Goal: Information Seeking & Learning: Learn about a topic

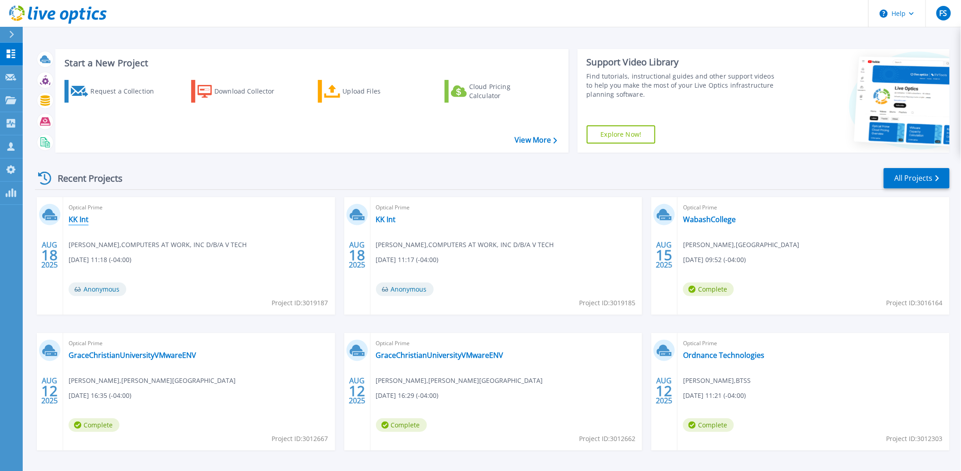
click at [80, 219] on link "KK Int" at bounding box center [79, 219] width 20 height 9
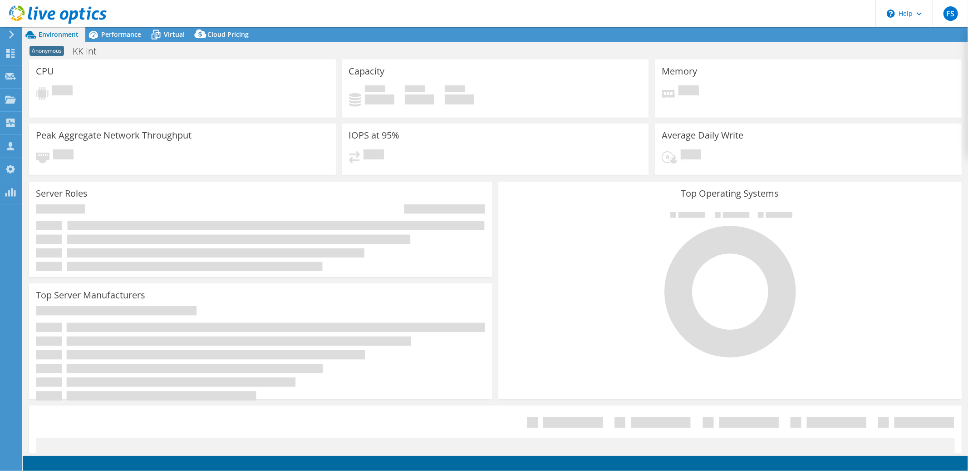
select select "USD"
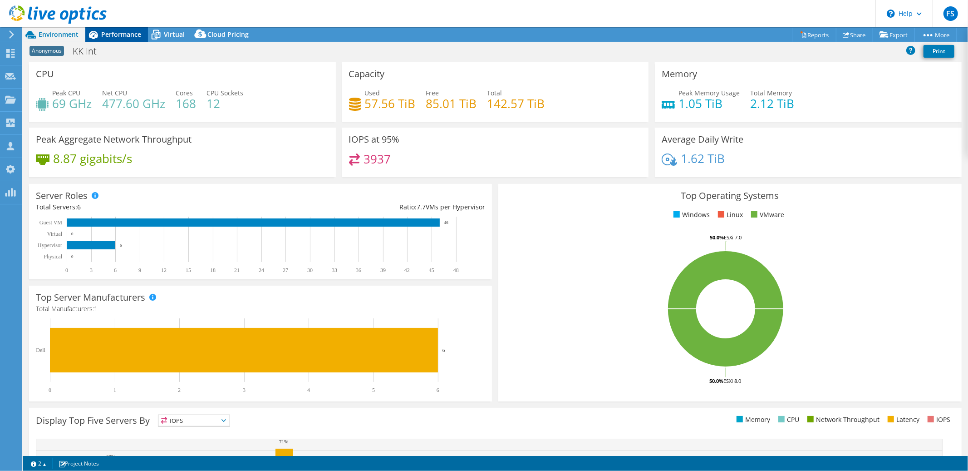
click at [116, 37] on span "Performance" at bounding box center [121, 34] width 40 height 9
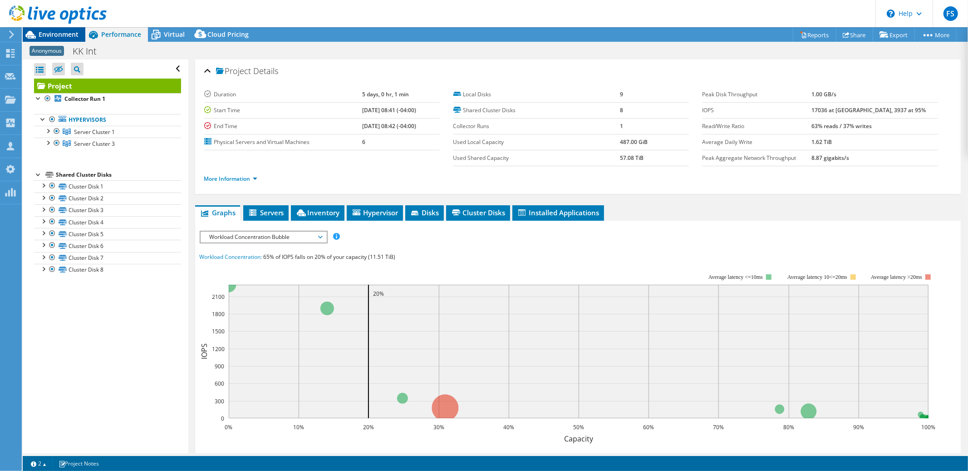
click at [64, 36] on span "Environment" at bounding box center [59, 34] width 40 height 9
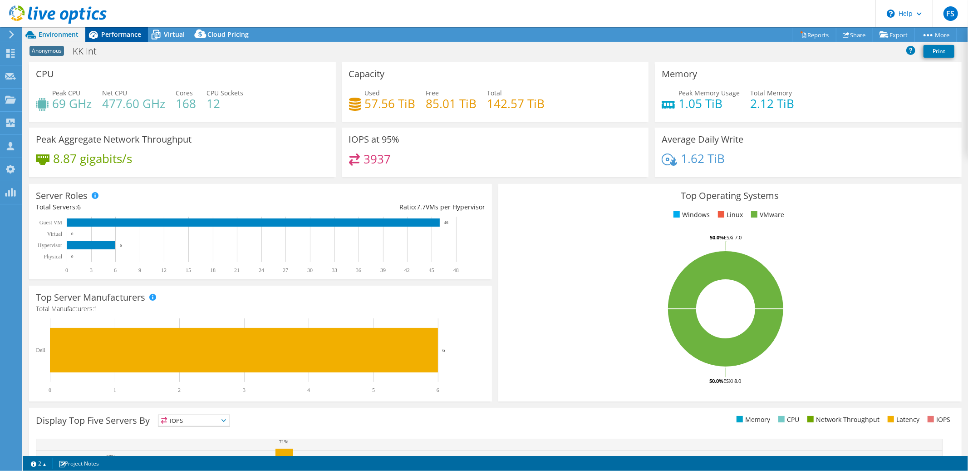
click at [121, 37] on span "Performance" at bounding box center [121, 34] width 40 height 9
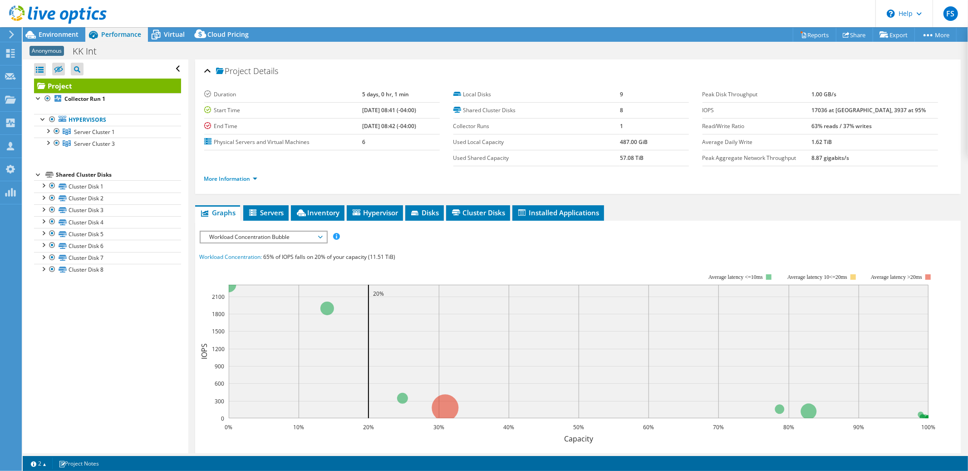
click at [319, 238] on span "Workload Concentration Bubble" at bounding box center [263, 237] width 117 height 11
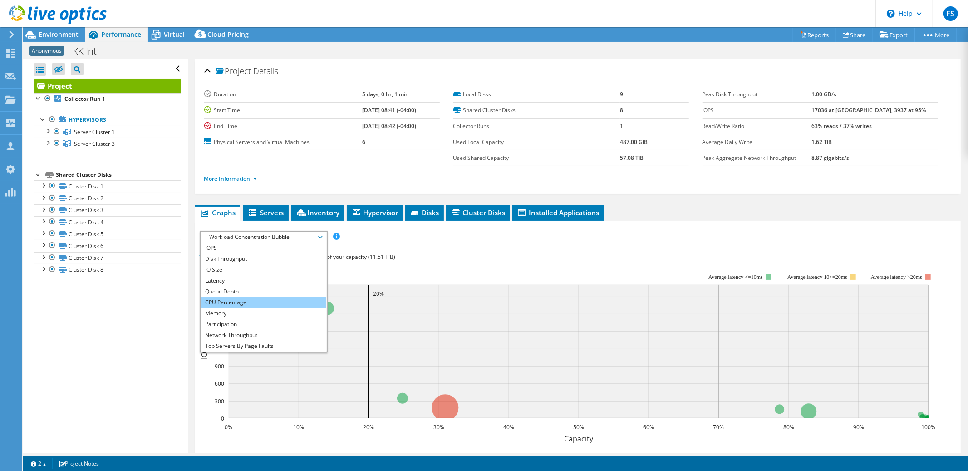
click at [267, 304] on li "CPU Percentage" at bounding box center [264, 302] width 126 height 11
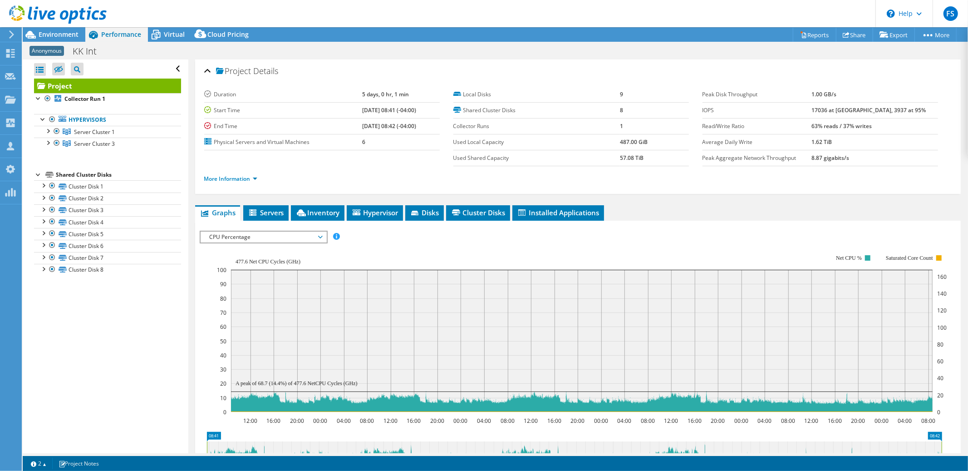
click at [320, 235] on span "CPU Percentage" at bounding box center [263, 237] width 117 height 11
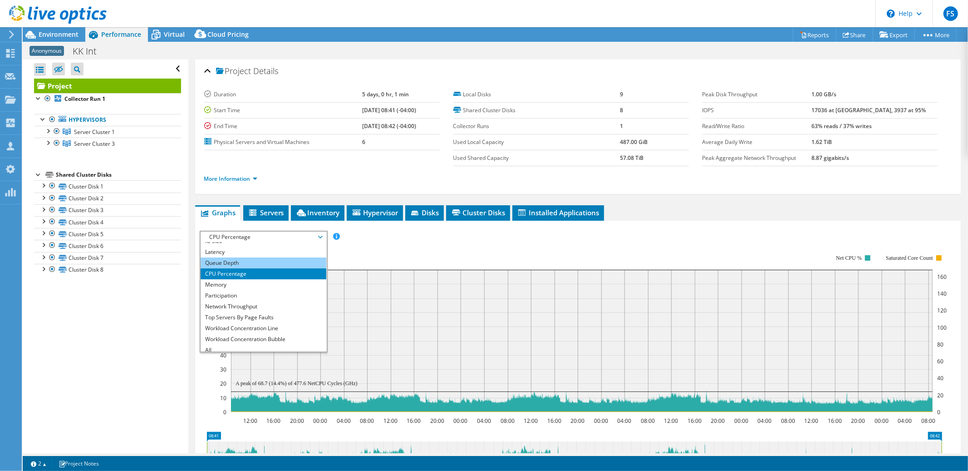
scroll to position [32, 0]
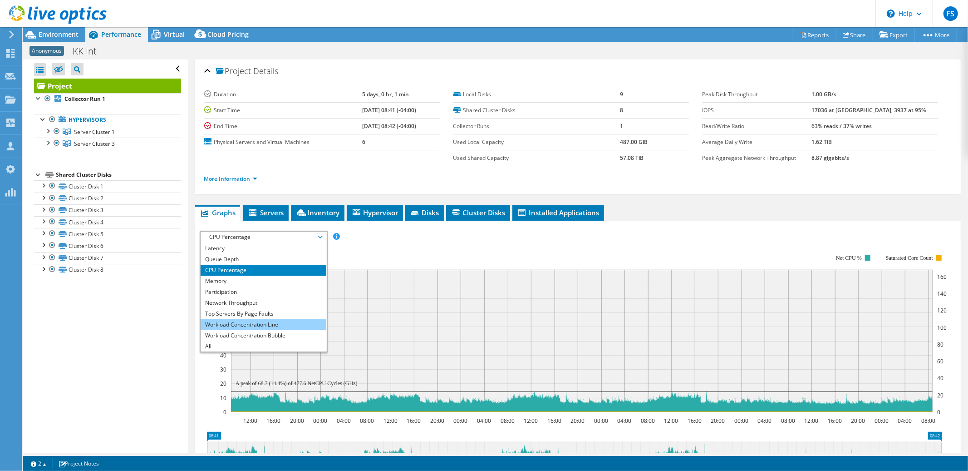
click at [267, 322] on li "Workload Concentration Line" at bounding box center [264, 324] width 126 height 11
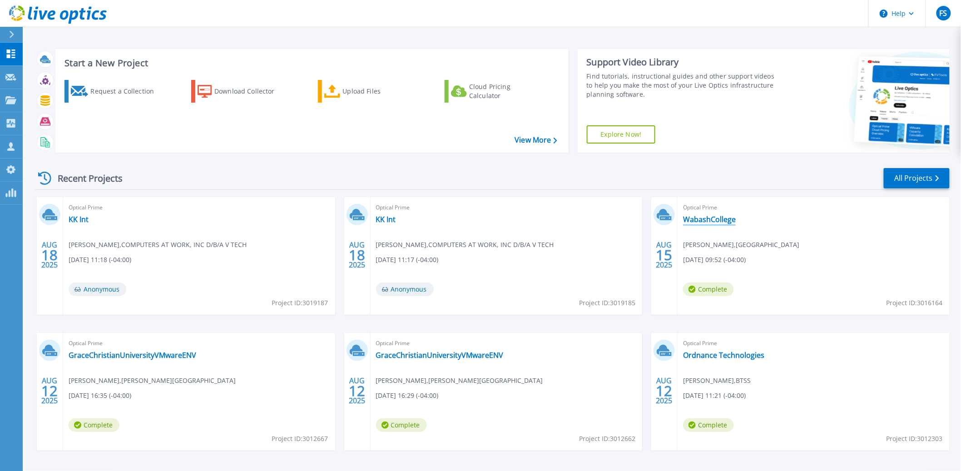
click at [711, 222] on link "WabashCollege" at bounding box center [709, 219] width 53 height 9
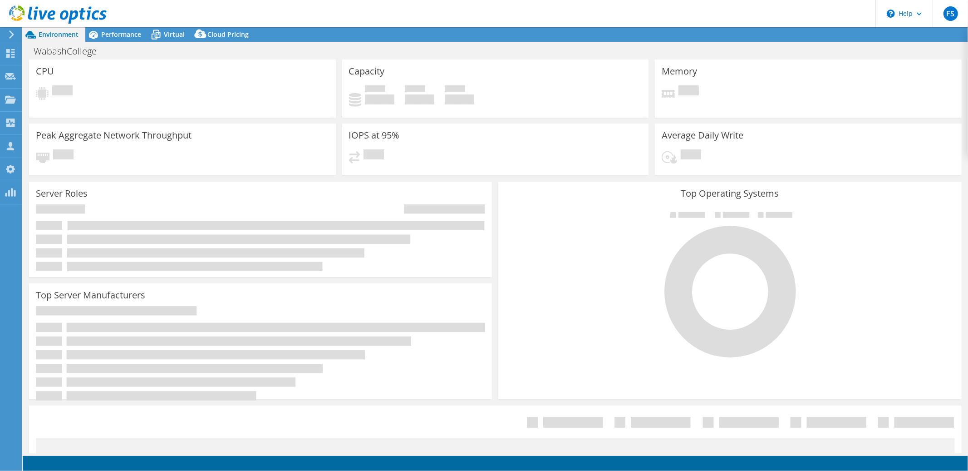
select select "USD"
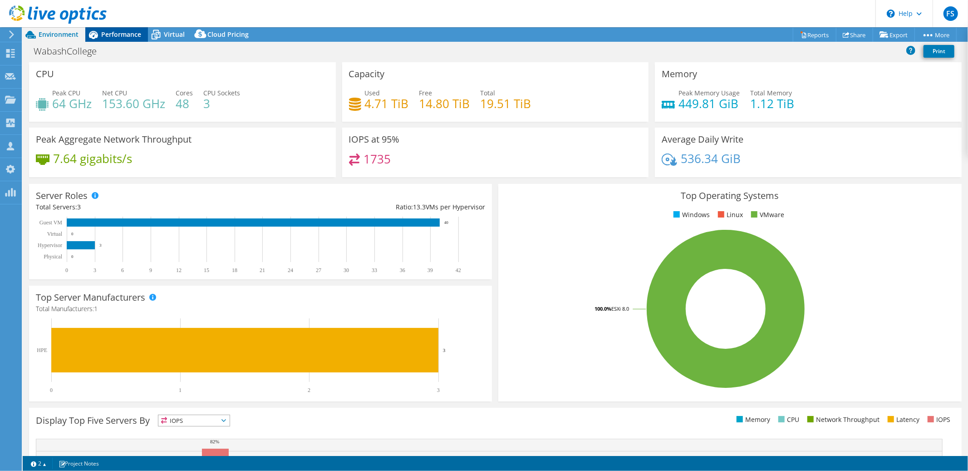
click at [123, 35] on span "Performance" at bounding box center [121, 34] width 40 height 9
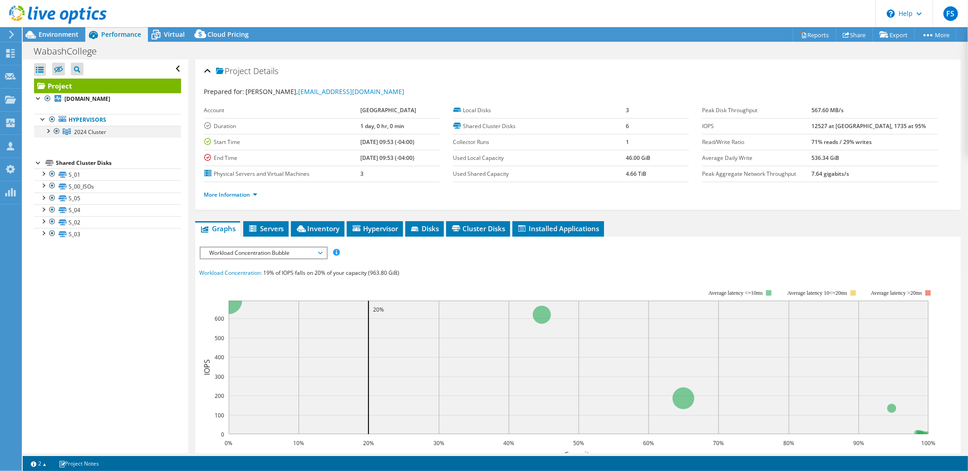
click at [47, 132] on div at bounding box center [47, 130] width 9 height 9
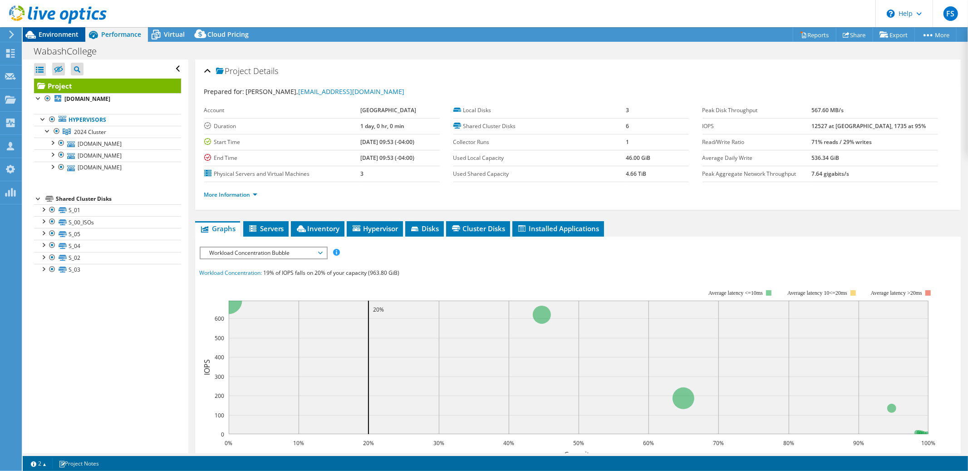
click at [64, 34] on span "Environment" at bounding box center [59, 34] width 40 height 9
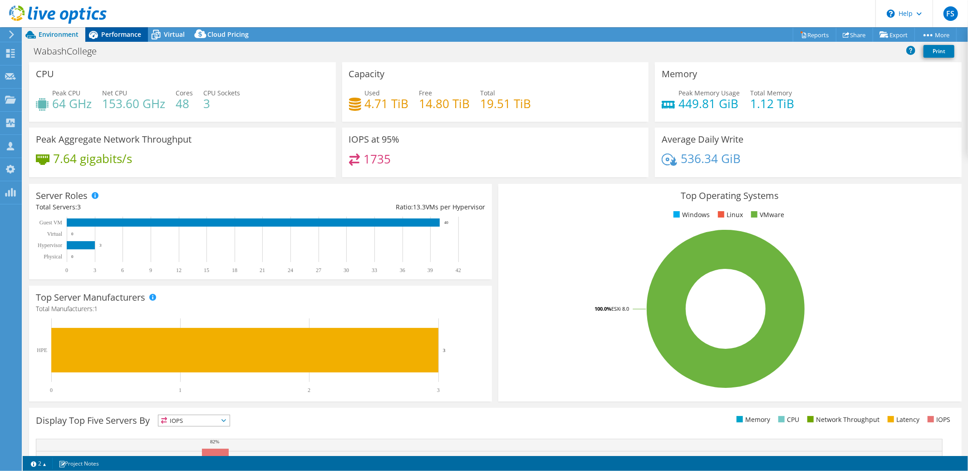
click at [123, 35] on span "Performance" at bounding box center [121, 34] width 40 height 9
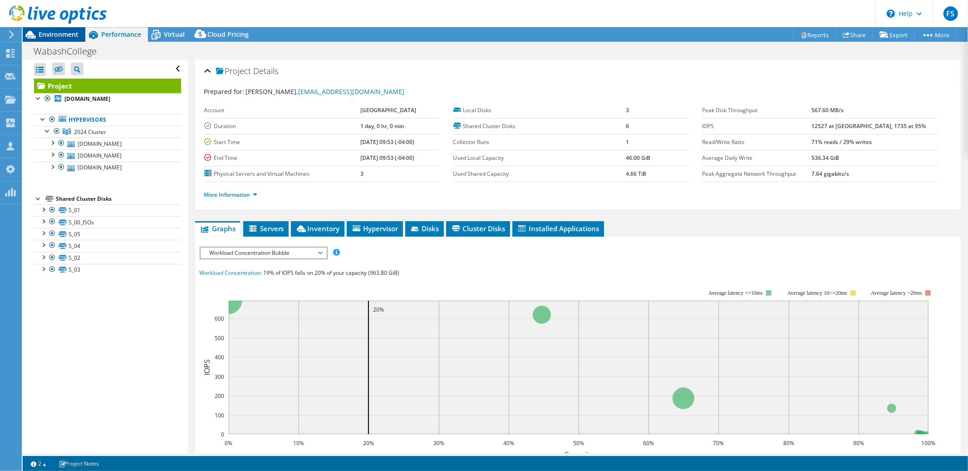
click at [64, 35] on span "Environment" at bounding box center [59, 34] width 40 height 9
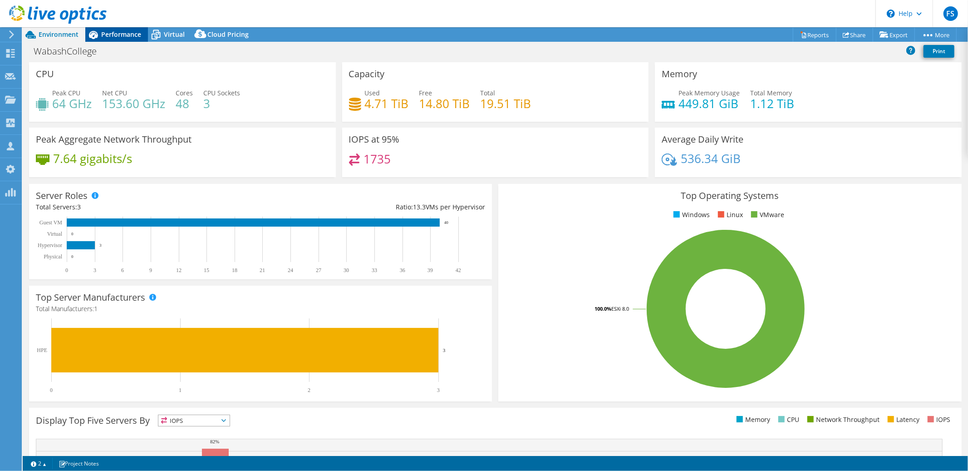
click at [118, 36] on span "Performance" at bounding box center [121, 34] width 40 height 9
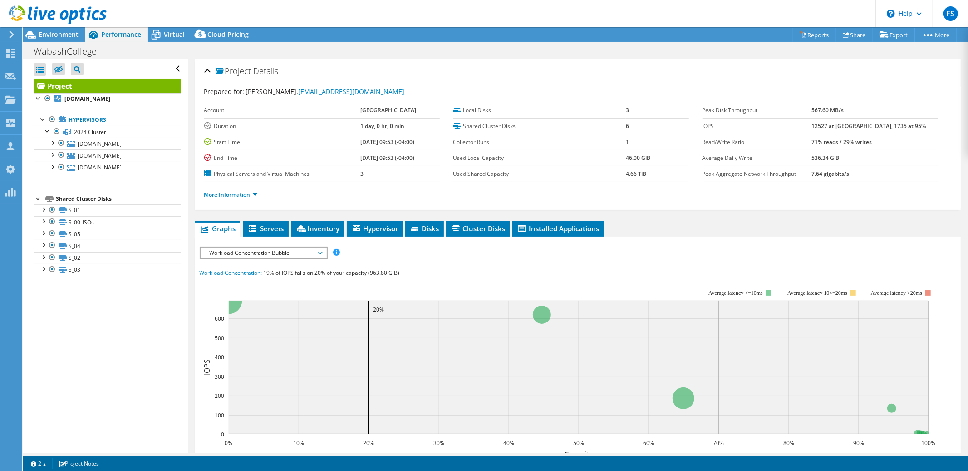
click at [320, 252] on span "Workload Concentration Bubble" at bounding box center [263, 252] width 117 height 11
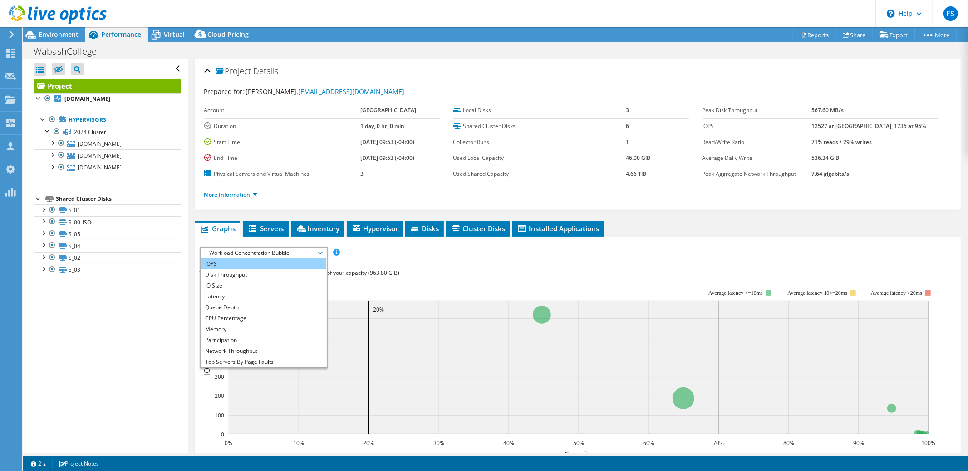
click at [276, 262] on li "IOPS" at bounding box center [264, 263] width 126 height 11
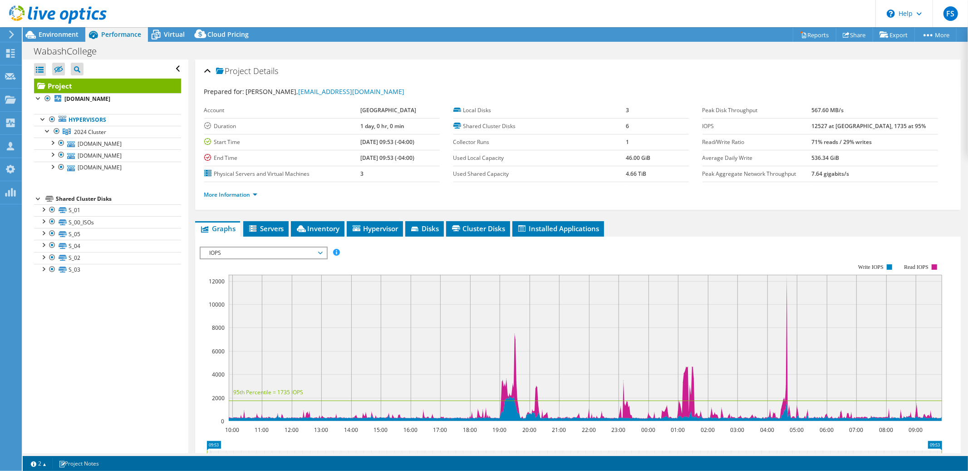
click at [320, 250] on span "IOPS" at bounding box center [263, 252] width 117 height 11
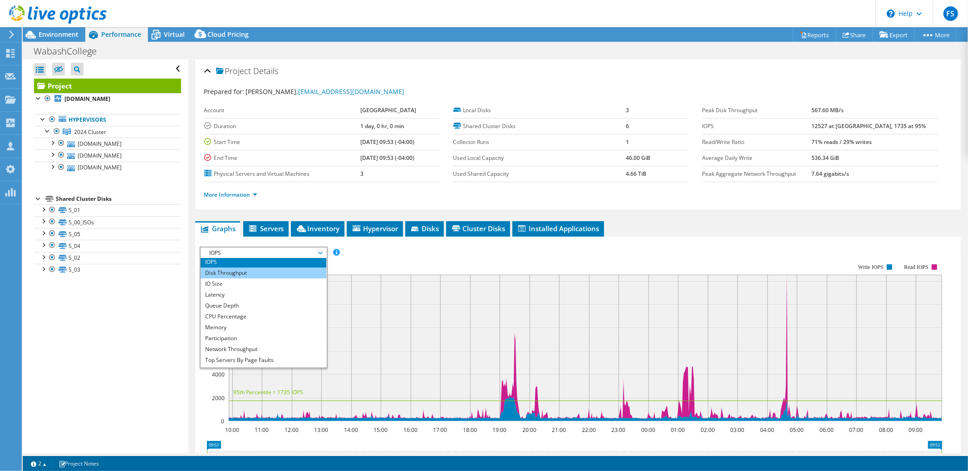
scroll to position [4, 0]
click at [294, 312] on li "CPU Percentage" at bounding box center [264, 314] width 126 height 11
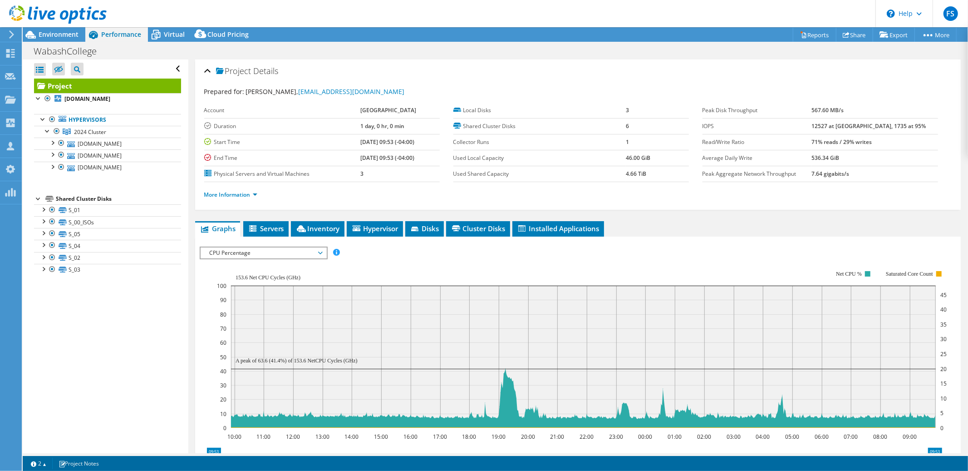
click at [318, 252] on span "CPU Percentage" at bounding box center [263, 252] width 117 height 11
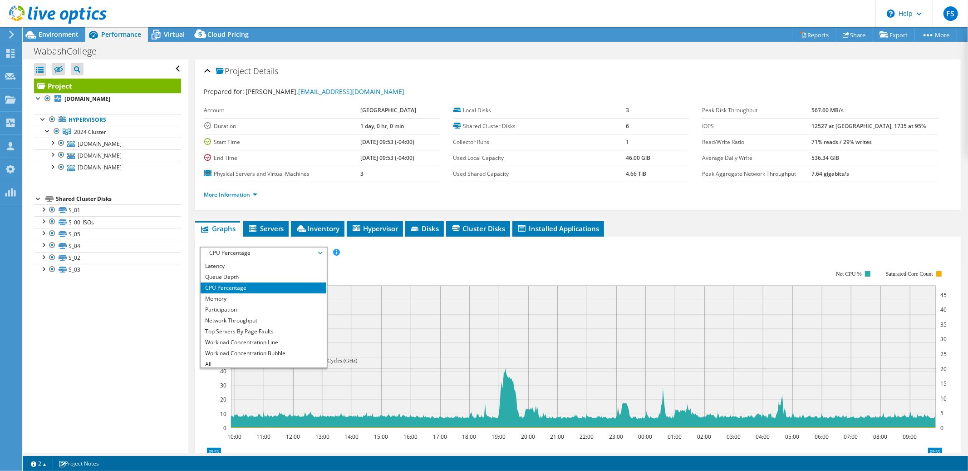
scroll to position [33, 0]
click at [258, 336] on li "Workload Concentration Line" at bounding box center [264, 340] width 126 height 11
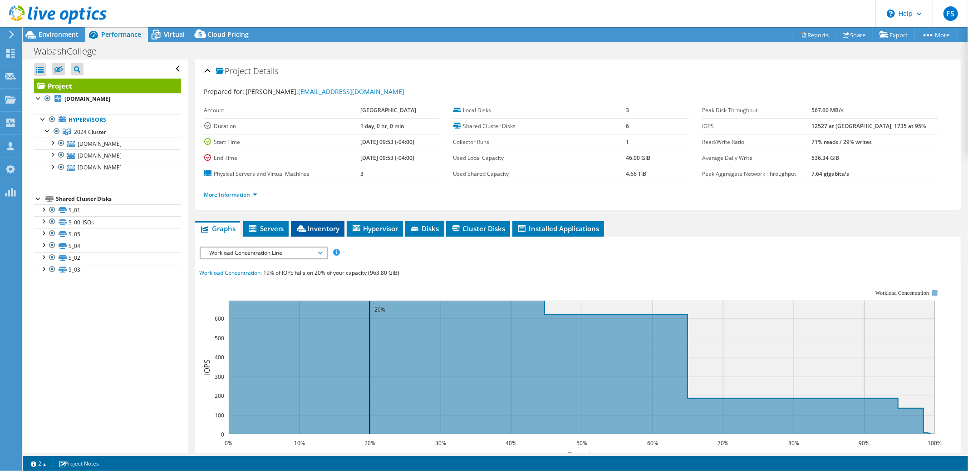
click at [321, 228] on span "Inventory" at bounding box center [318, 228] width 44 height 9
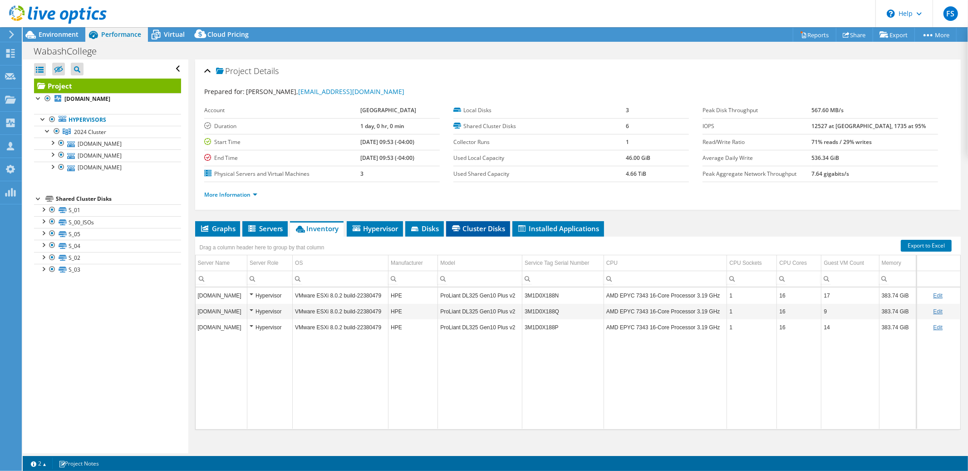
click at [483, 228] on span "Cluster Disks" at bounding box center [478, 228] width 55 height 9
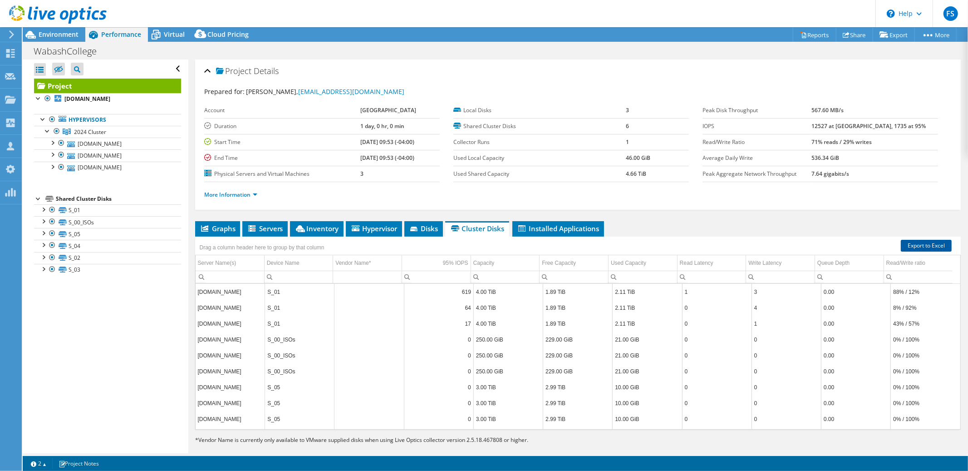
click at [919, 244] on link "Export to Excel" at bounding box center [926, 246] width 51 height 12
click at [302, 232] on span "Inventory" at bounding box center [317, 228] width 44 height 9
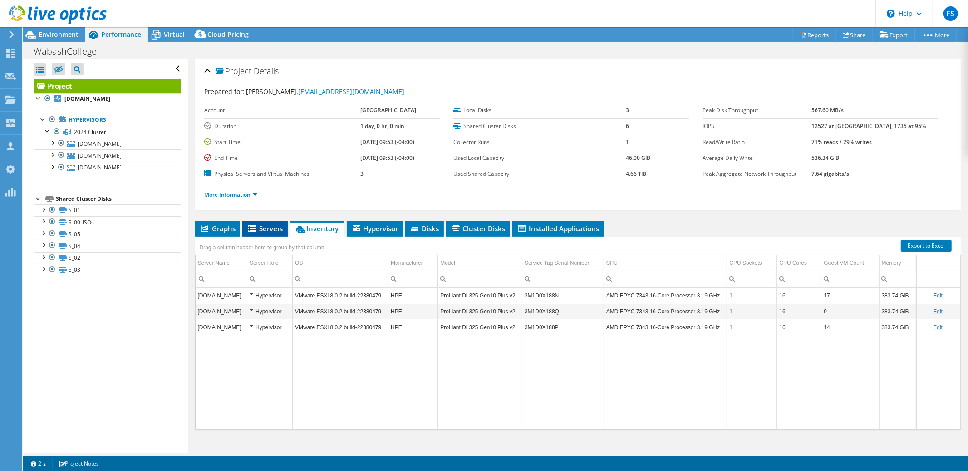
click at [266, 227] on span "Servers" at bounding box center [265, 228] width 36 height 9
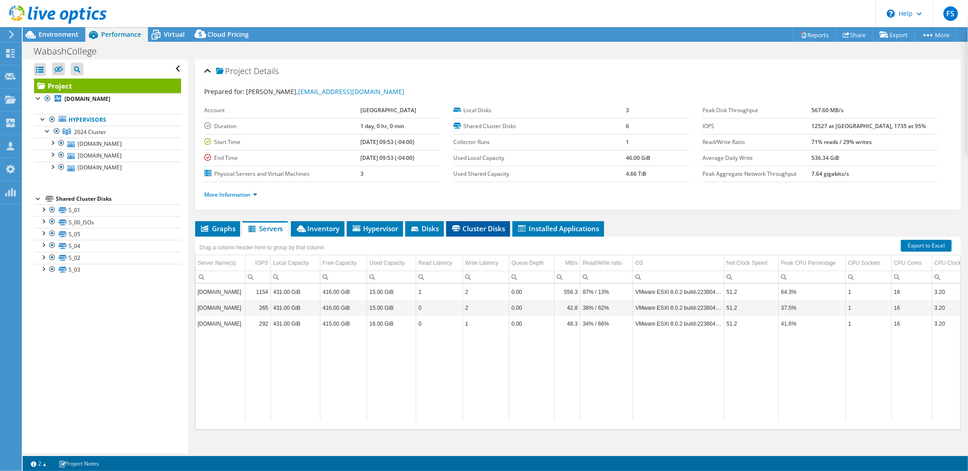
click at [464, 229] on span "Cluster Disks" at bounding box center [478, 228] width 55 height 9
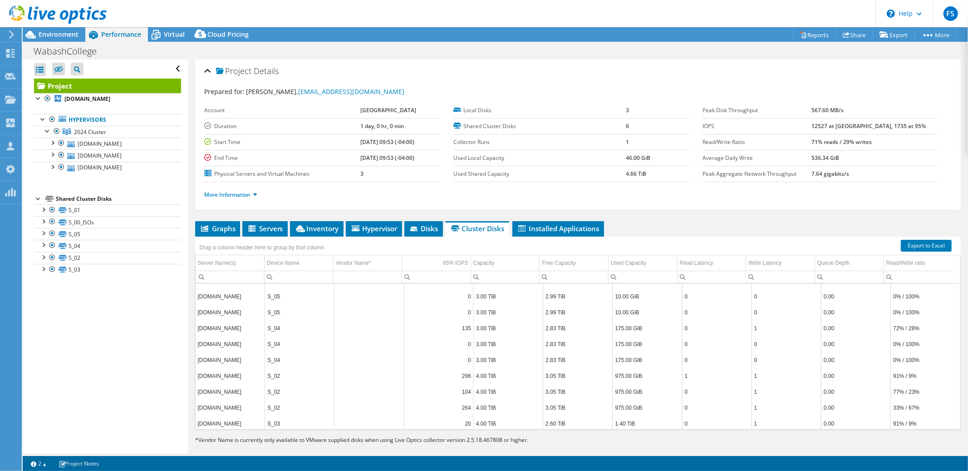
scroll to position [96, 0]
click at [227, 229] on span "Graphs" at bounding box center [218, 228] width 36 height 9
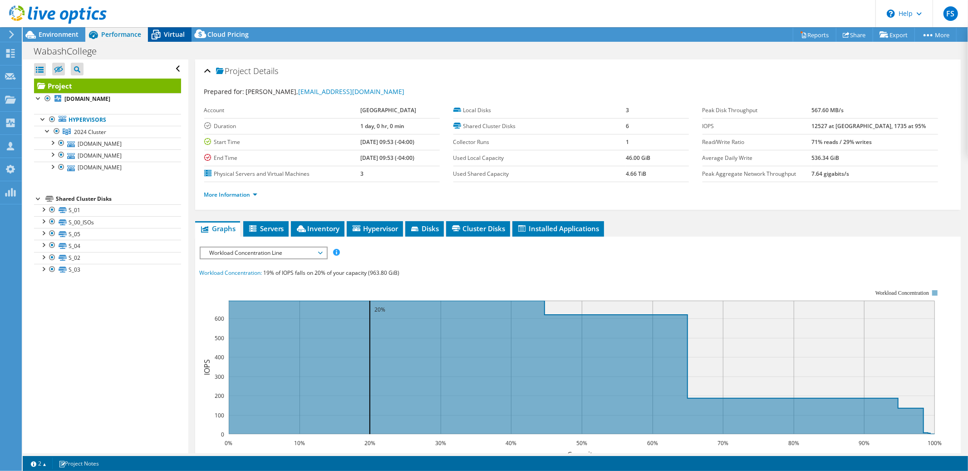
click at [171, 32] on span "Virtual" at bounding box center [174, 34] width 21 height 9
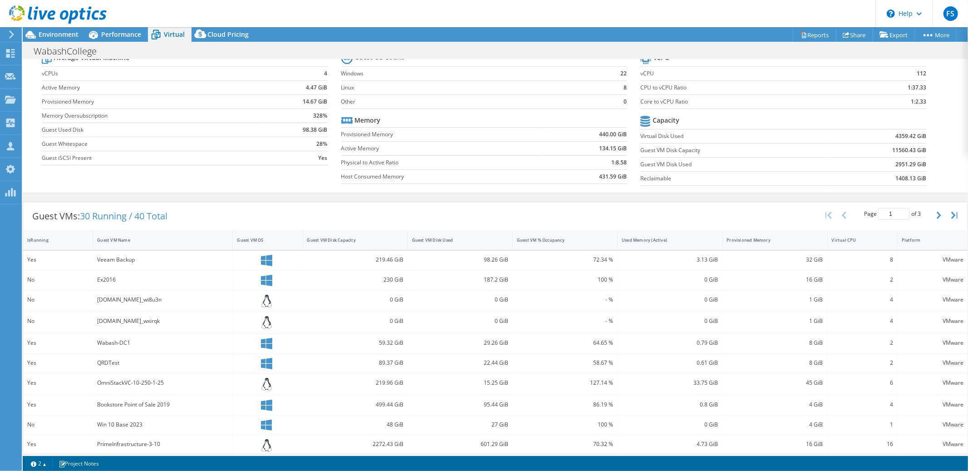
scroll to position [44, 0]
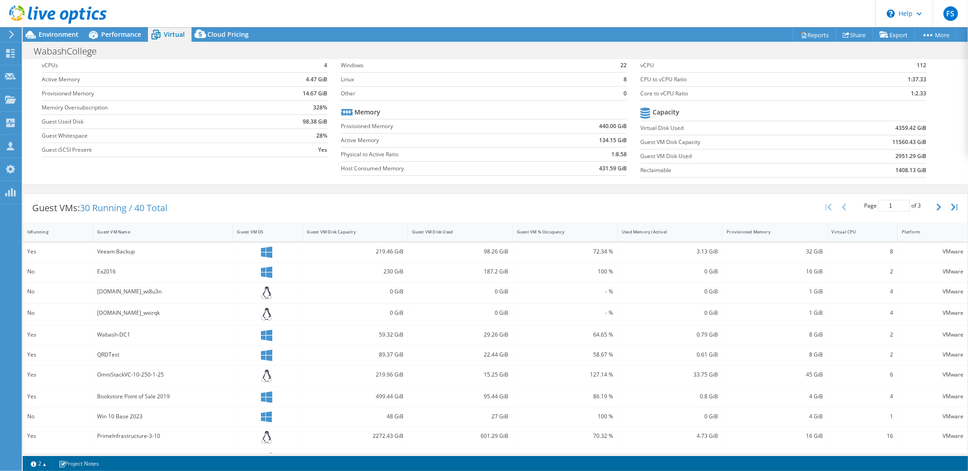
click at [861, 235] on div "Virtual CPU" at bounding box center [857, 232] width 59 height 14
click at [864, 232] on div "Virtual CPU" at bounding box center [857, 232] width 50 height 6
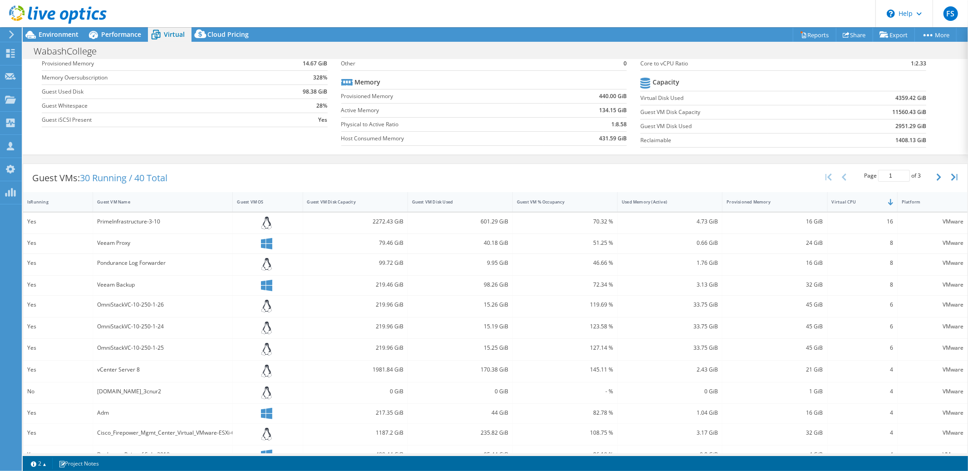
scroll to position [154, 0]
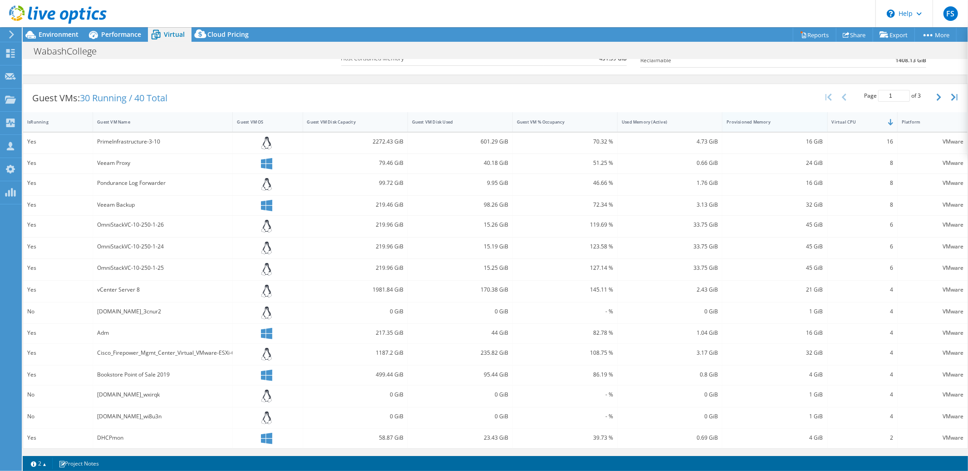
click at [777, 122] on div "Provisioned Memory" at bounding box center [769, 122] width 85 height 6
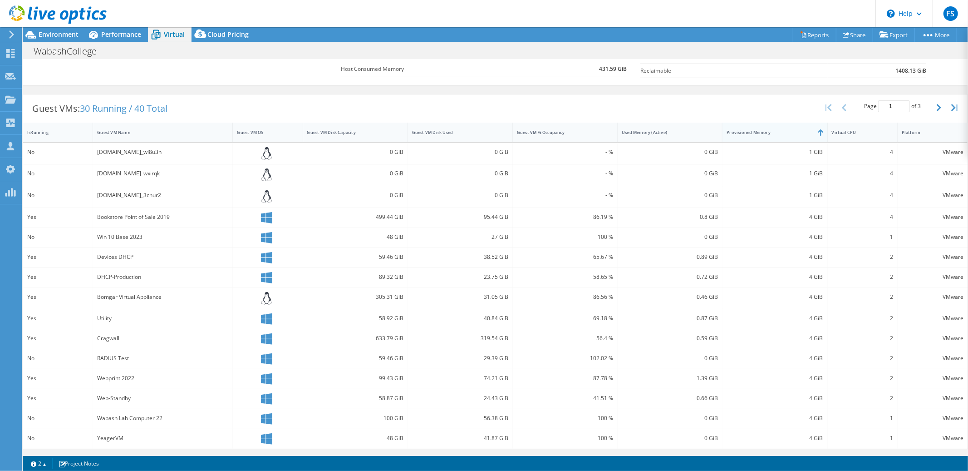
click at [780, 132] on div "Provisioned Memory" at bounding box center [769, 132] width 85 height 6
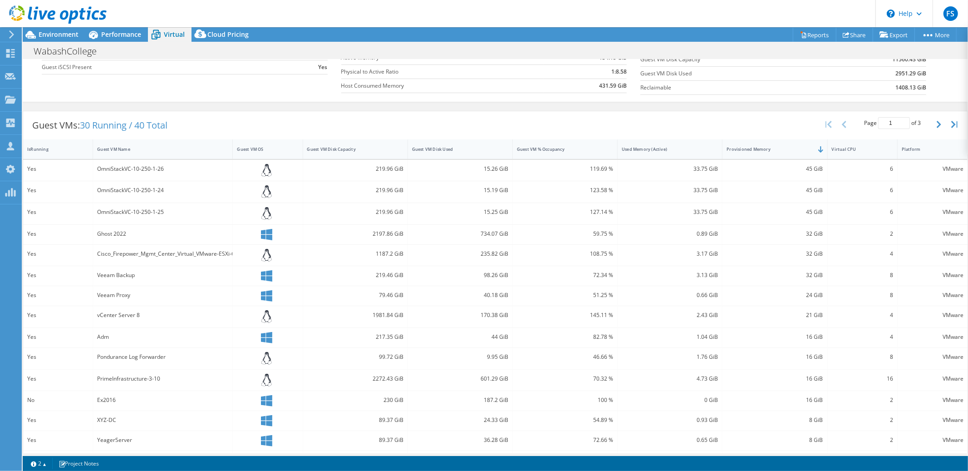
scroll to position [149, 0]
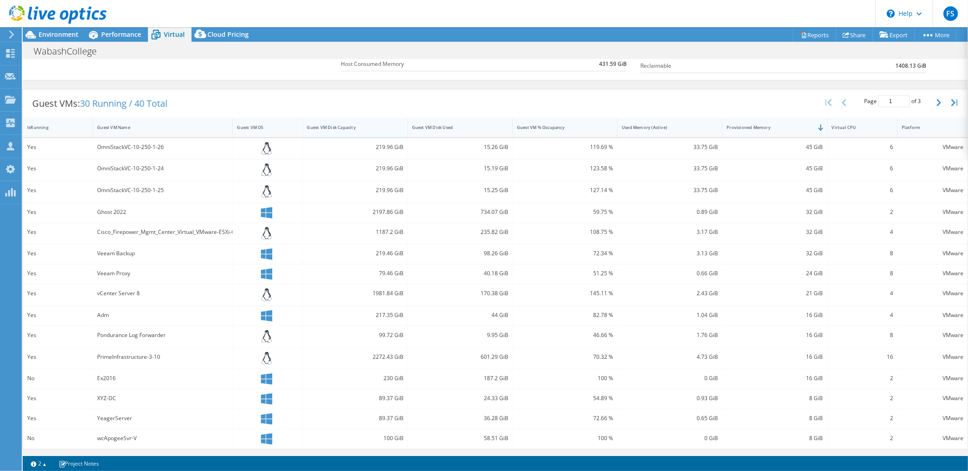
click at [375, 129] on div "Guest VM Disk Capacity" at bounding box center [349, 127] width 85 height 6
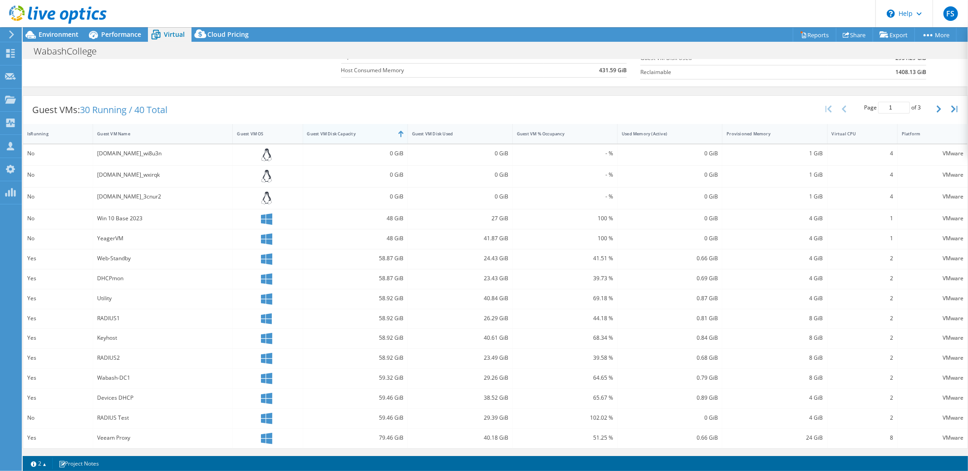
click at [377, 133] on div "Guest VM Disk Capacity" at bounding box center [349, 134] width 85 height 6
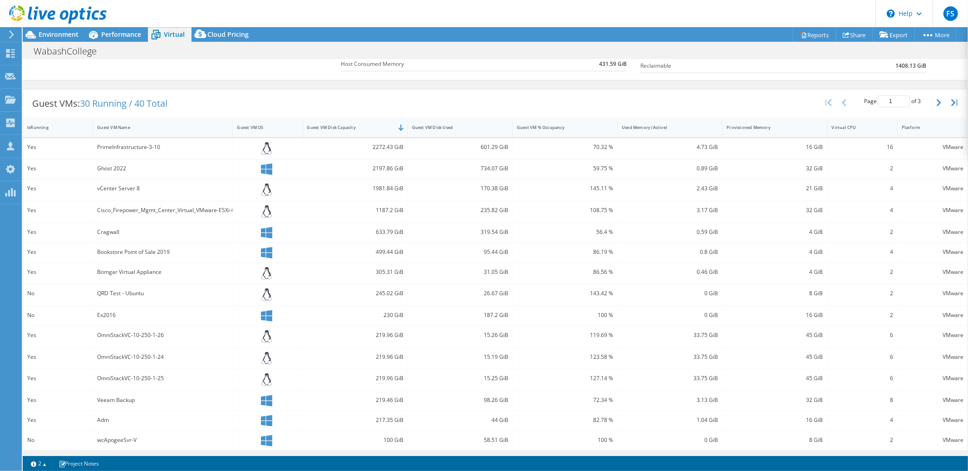
scroll to position [151, 0]
